Goal: Check status: Check status

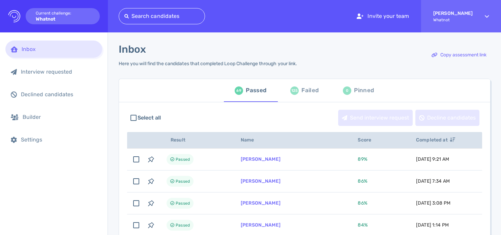
click at [310, 88] on div "Failed" at bounding box center [309, 90] width 17 height 10
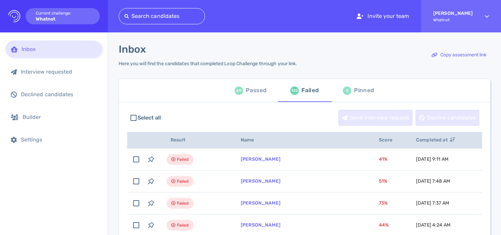
click at [254, 92] on div "Passed" at bounding box center [256, 90] width 21 height 10
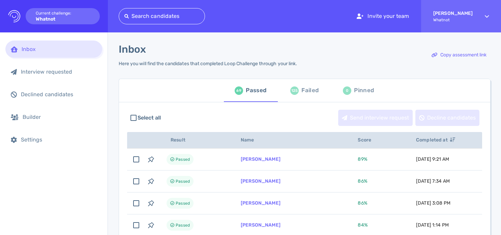
click at [171, 16] on div at bounding box center [161, 15] width 75 height 9
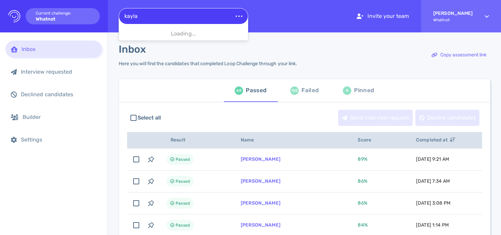
type input "kayla"
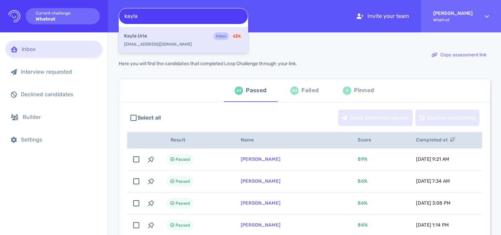
click at [188, 40] on div "Kayla Urie Inbox 63 %" at bounding box center [183, 36] width 119 height 9
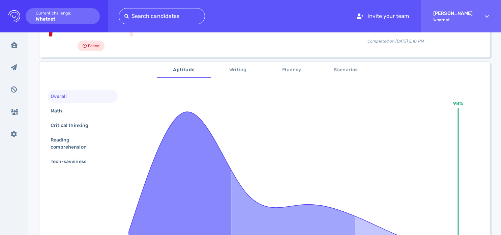
scroll to position [88, 0]
click at [243, 66] on span "Writing" at bounding box center [238, 69] width 46 height 8
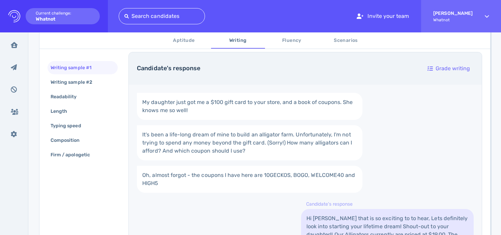
scroll to position [226, 0]
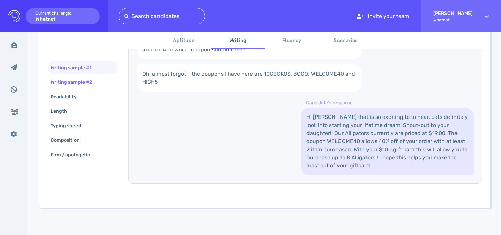
click at [90, 80] on div "Writing sample #2" at bounding box center [74, 82] width 51 height 10
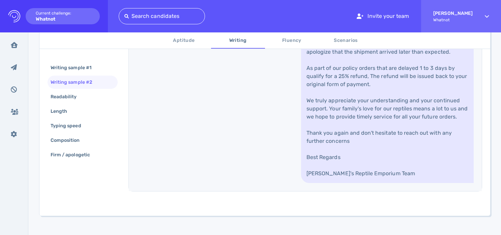
scroll to position [460, 0]
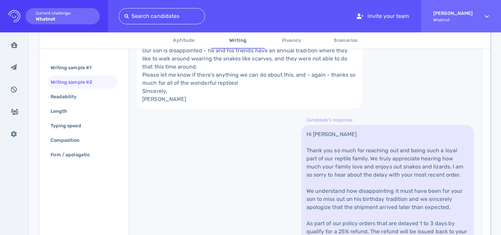
click at [286, 45] on button "Fluency" at bounding box center [292, 40] width 54 height 16
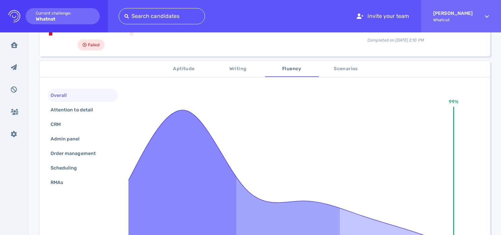
scroll to position [86, 0]
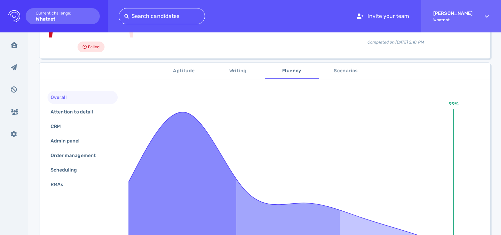
click at [339, 71] on span "Scenarios" at bounding box center [346, 71] width 46 height 8
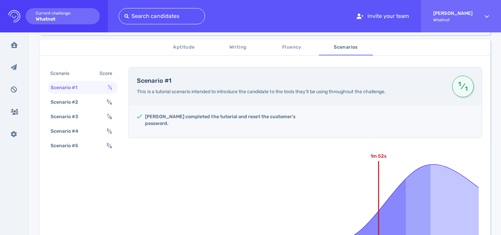
scroll to position [107, 0]
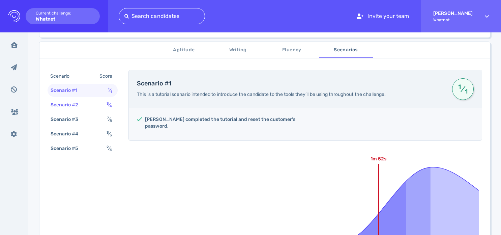
click at [91, 100] on div "Scenario #2 3 ⁄ 4" at bounding box center [83, 104] width 70 height 13
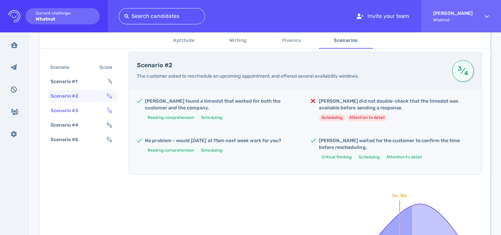
scroll to position [128, 0]
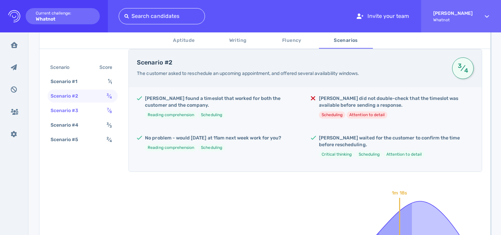
click at [97, 107] on div "Scenario #3 7 ⁄ 8" at bounding box center [83, 110] width 70 height 13
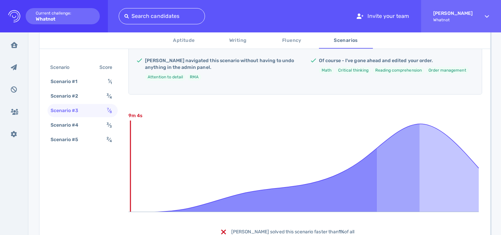
scroll to position [286, 0]
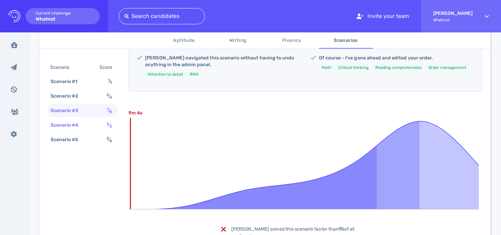
click at [94, 124] on div "Scenario #4 3 ⁄ 3" at bounding box center [83, 124] width 70 height 13
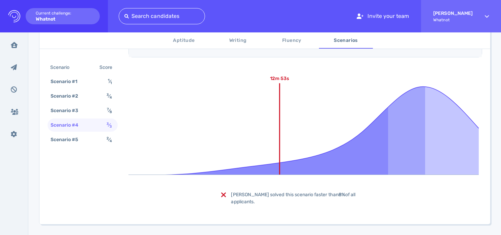
scroll to position [493, 0]
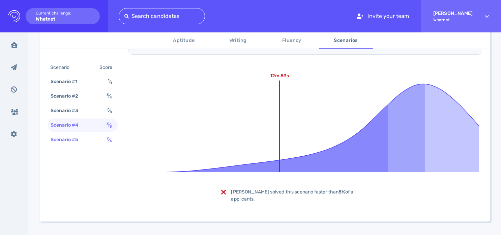
click at [85, 140] on div "Scenario #5" at bounding box center [67, 139] width 37 height 10
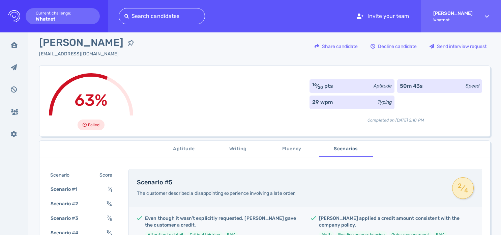
scroll to position [0, 0]
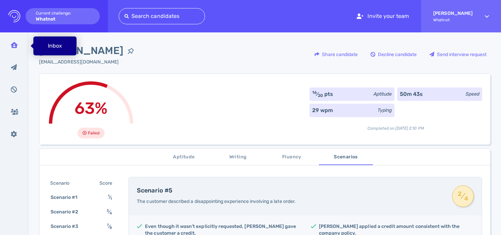
click at [16, 46] on icon at bounding box center [14, 45] width 7 height 6
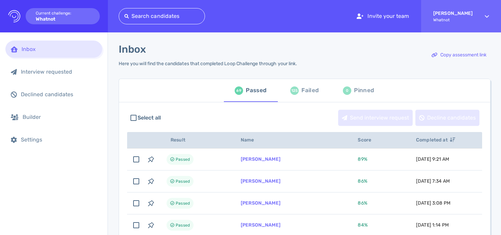
click at [305, 86] on div "Failed" at bounding box center [309, 90] width 17 height 10
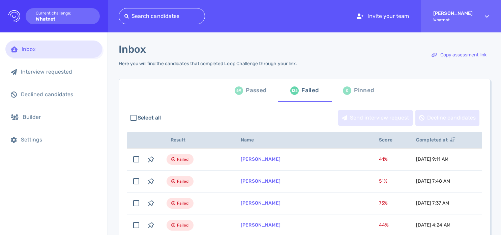
click at [249, 85] on div "Passed" at bounding box center [256, 90] width 21 height 10
